Goal: Transaction & Acquisition: Book appointment/travel/reservation

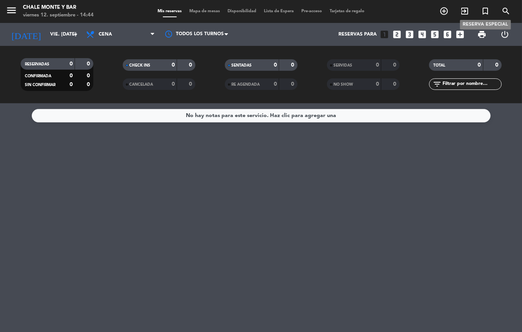
click at [483, 11] on icon "turned_in_not" at bounding box center [485, 11] width 9 height 9
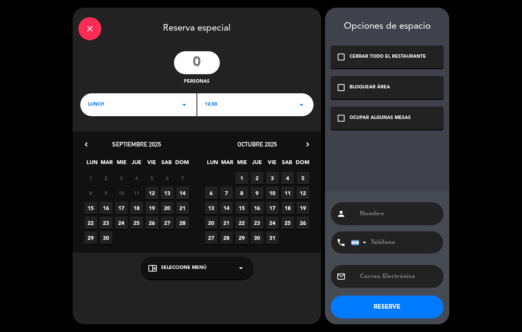
click at [209, 68] on input "number" at bounding box center [197, 62] width 46 height 23
type input "11"
click at [93, 103] on span "LUNCH" at bounding box center [96, 105] width 16 height 8
click at [92, 138] on div "Cena" at bounding box center [138, 137] width 101 height 8
click at [150, 190] on span "12" at bounding box center [152, 193] width 13 height 13
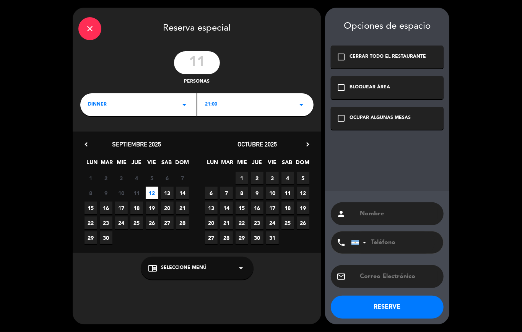
click at [196, 264] on div "chrome_reader_mode Seleccione Menú arrow_drop_down" at bounding box center [197, 268] width 113 height 23
click at [151, 248] on div "PATIO" at bounding box center [197, 250] width 98 height 8
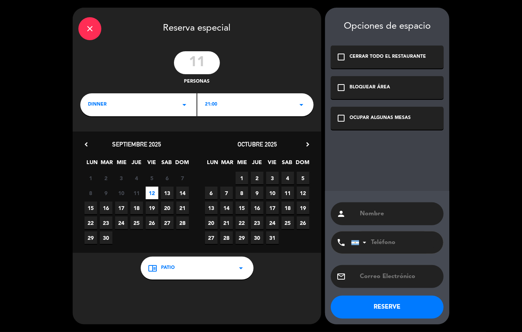
click at [341, 118] on icon "check_box_outline_blank" at bounding box center [341, 118] width 9 height 9
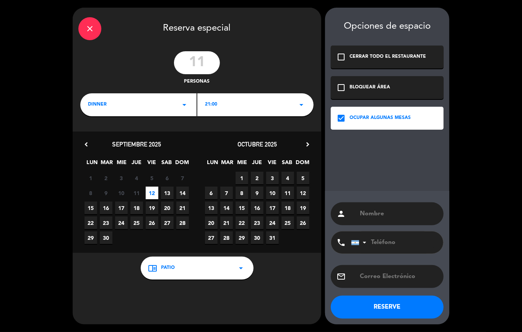
click at [363, 212] on input "text" at bounding box center [398, 213] width 79 height 11
paste input "[PERSON_NAME]"
type input "[PERSON_NAME]"
click at [386, 302] on button "RESERVE" at bounding box center [387, 307] width 113 height 23
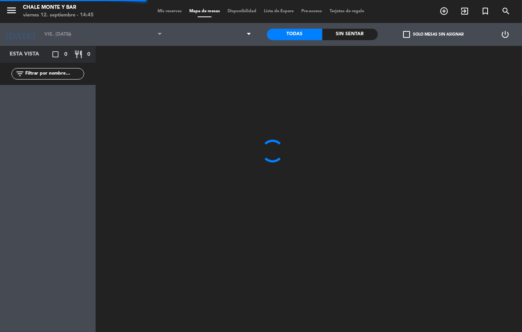
type input "vie. [DATE]"
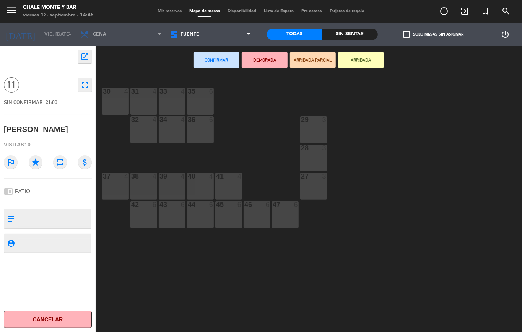
click at [122, 94] on div "4" at bounding box center [128, 91] width 13 height 7
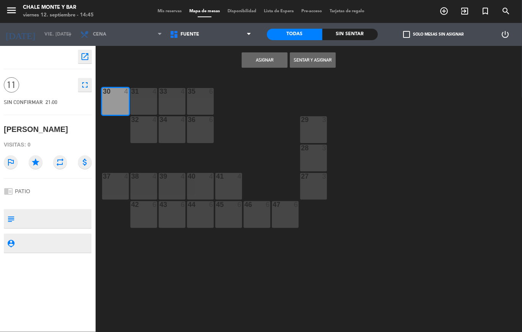
click at [145, 97] on div "31 4" at bounding box center [143, 101] width 27 height 27
click at [169, 104] on div "33 4" at bounding box center [172, 101] width 27 height 27
click at [266, 60] on button "Asignar" at bounding box center [265, 59] width 46 height 15
